Goal: Check status: Check status

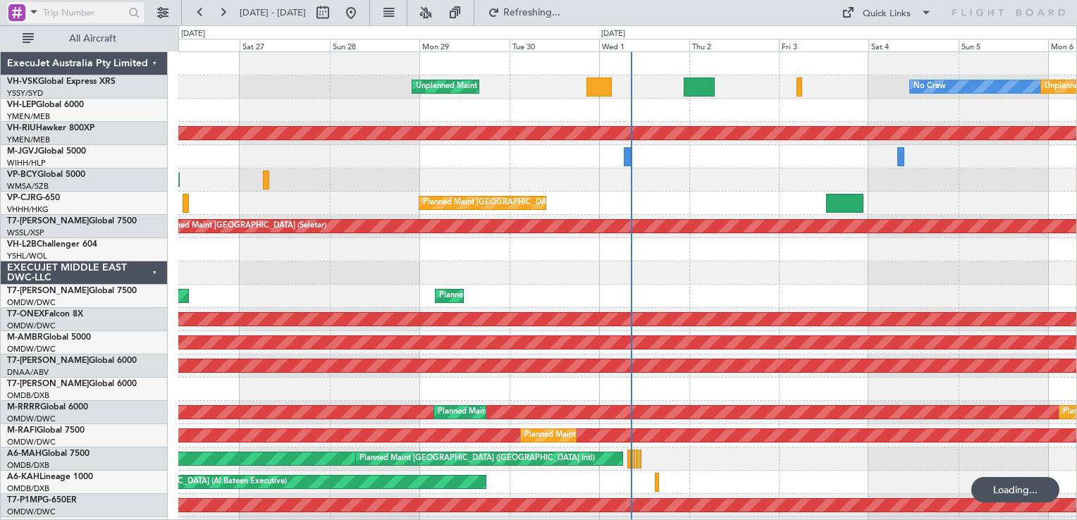
click at [12, 11] on div at bounding box center [16, 12] width 17 height 17
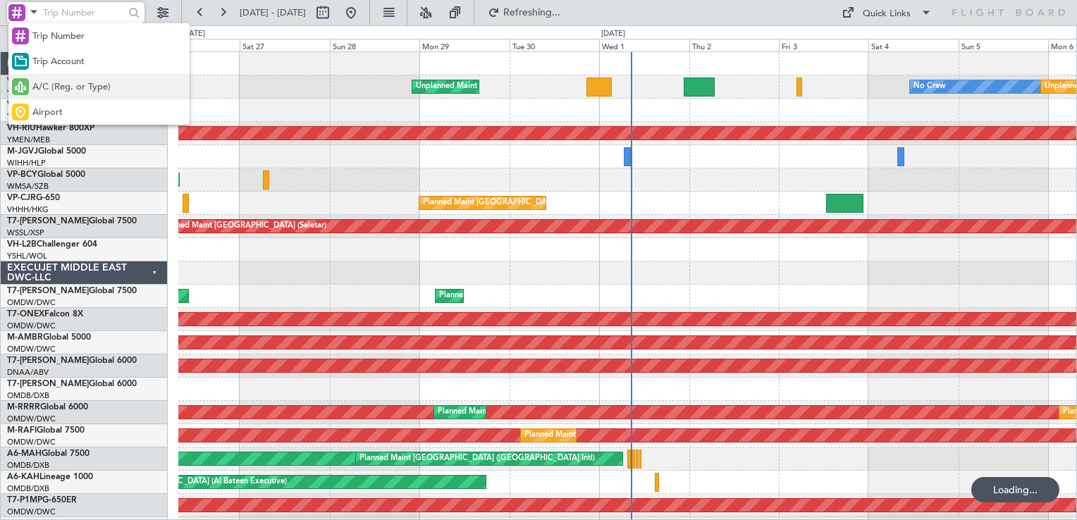
click at [73, 87] on span "A/C (Reg. or Type)" at bounding box center [71, 87] width 78 height 14
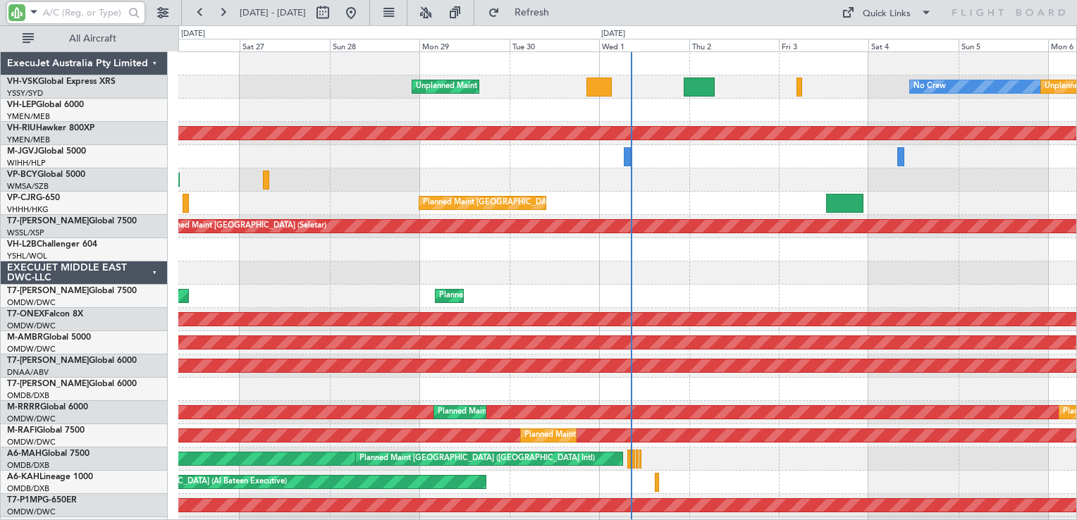
click at [79, 16] on input "text" at bounding box center [83, 12] width 81 height 21
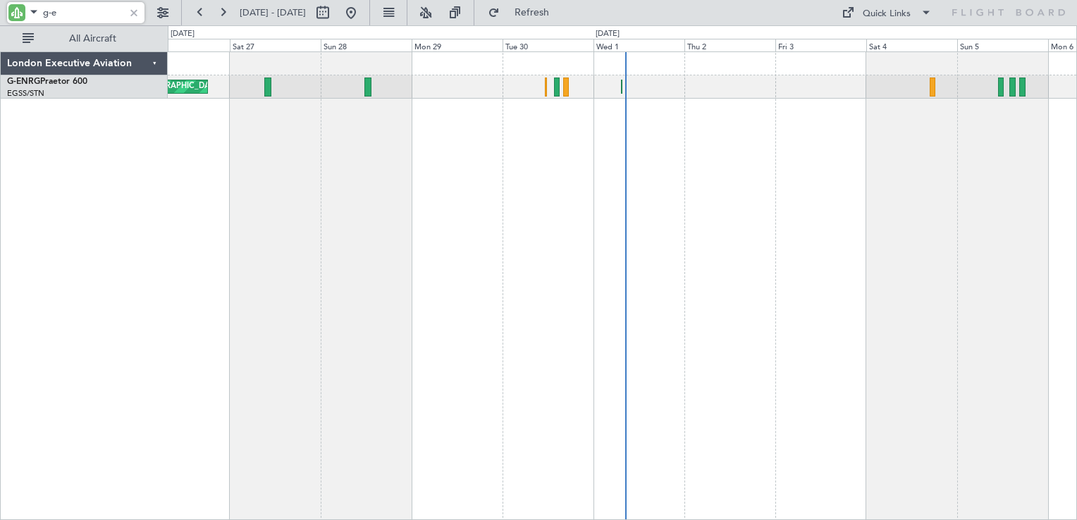
type input "g-e"
click at [80, 83] on link "G-ENRG Praetor 600" at bounding box center [47, 82] width 80 height 8
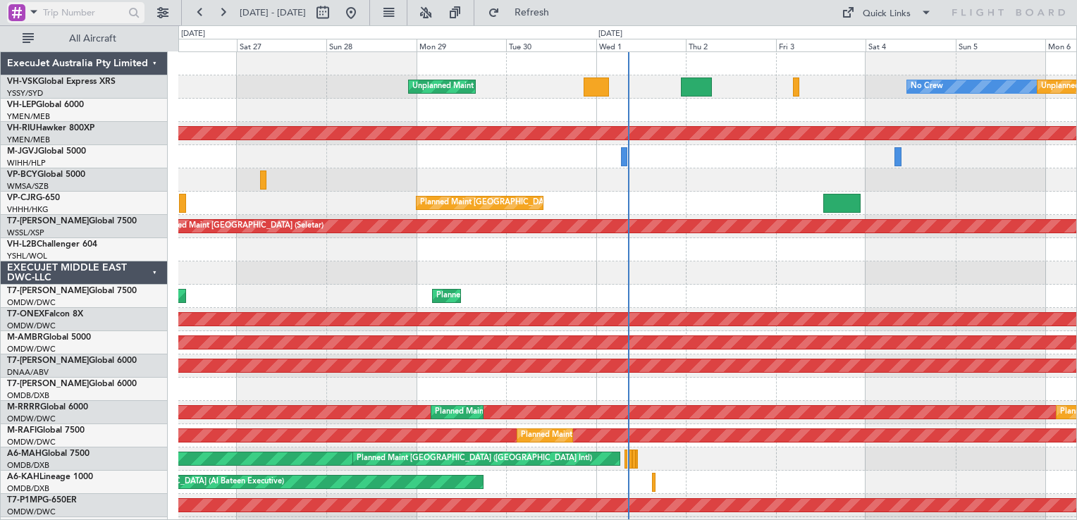
click at [19, 21] on div at bounding box center [23, 13] width 31 height 18
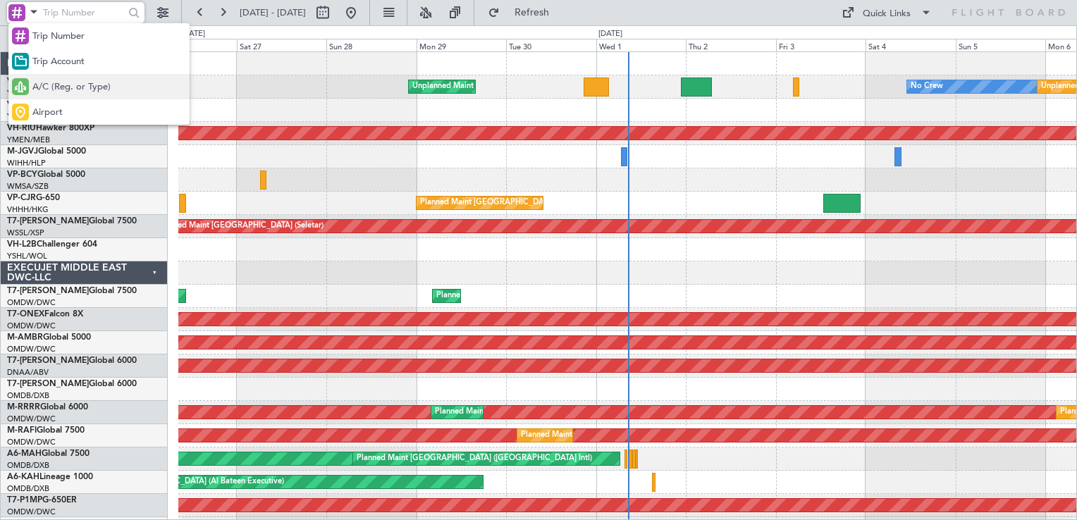
click at [62, 78] on div "A/C (Reg. or Type)" at bounding box center [98, 86] width 181 height 25
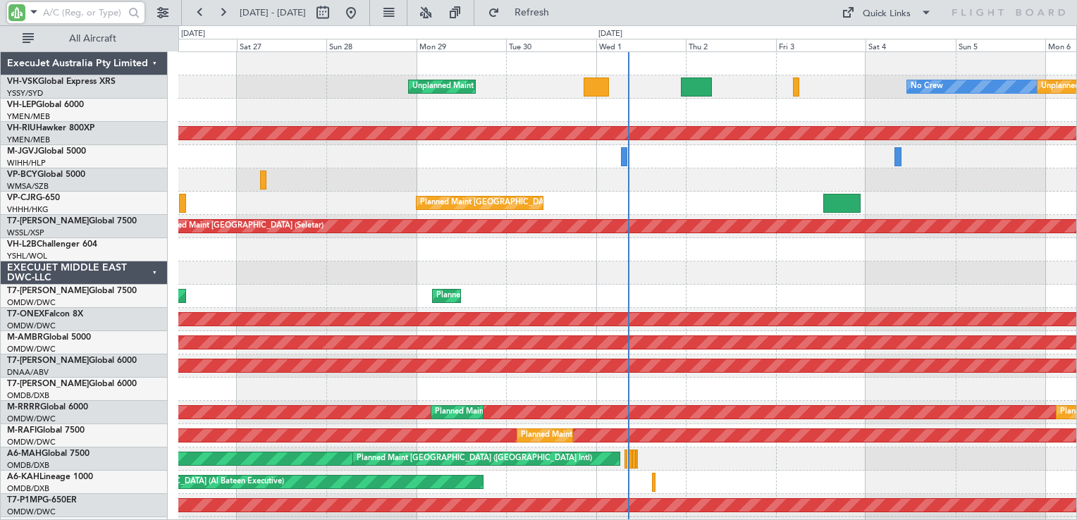
click at [79, 14] on input "text" at bounding box center [83, 12] width 81 height 21
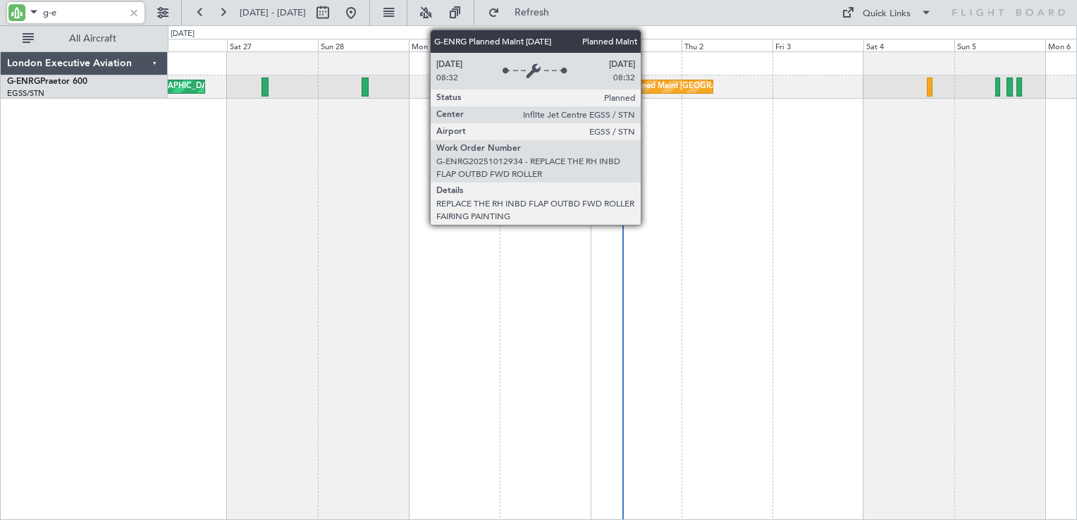
click at [647, 85] on div "Planned Maint [GEOGRAPHIC_DATA] ([GEOGRAPHIC_DATA])" at bounding box center [738, 86] width 222 height 21
type input "g-e"
